Goal: Information Seeking & Learning: Find specific fact

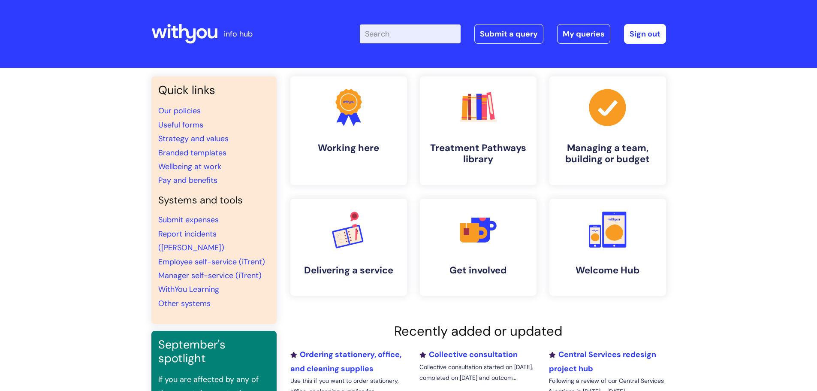
click at [379, 30] on input "Enter your search term here..." at bounding box center [410, 33] width 101 height 19
paste input "DQ199.1 Incident Management Procedure"
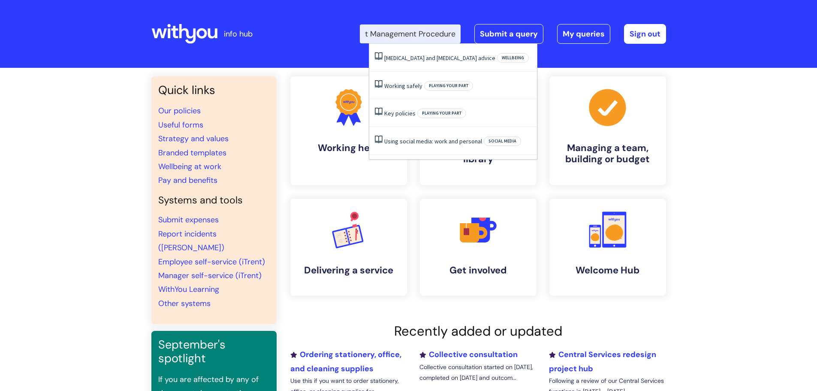
type input "DQ199.1 Incident Management Procedure"
click button "Search" at bounding box center [0, 0] width 0 height 0
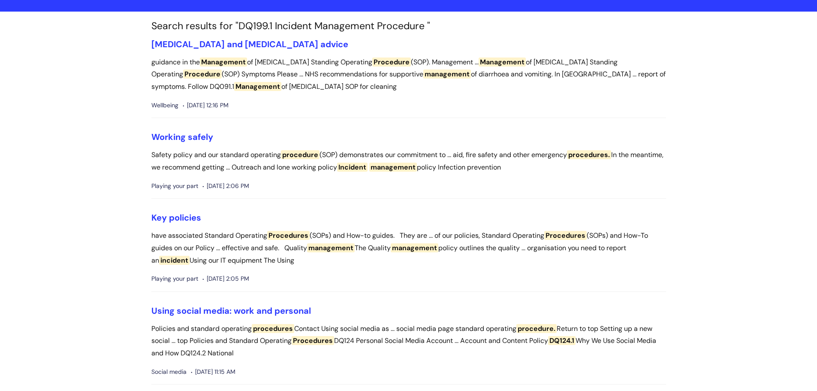
scroll to position [86, 0]
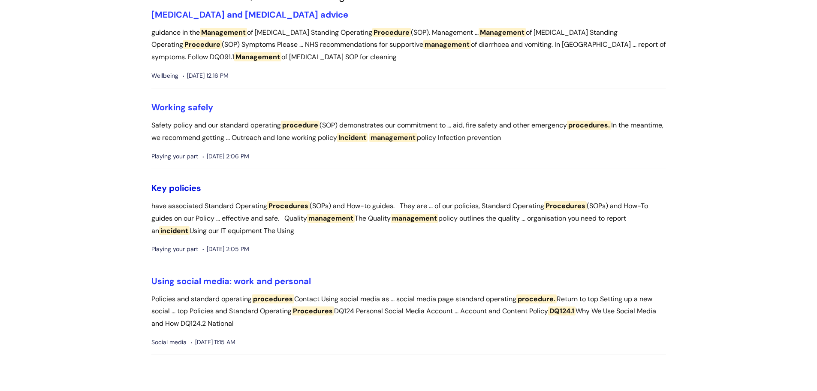
click at [165, 186] on link "Key policies" at bounding box center [176, 187] width 50 height 11
